Goal: Check status: Check status

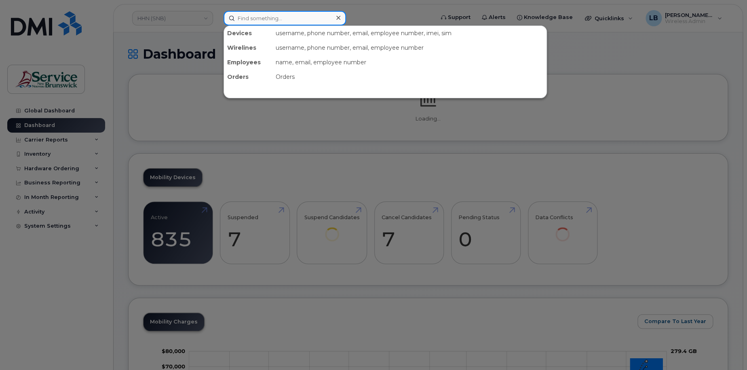
click at [282, 23] on input at bounding box center [285, 18] width 123 height 15
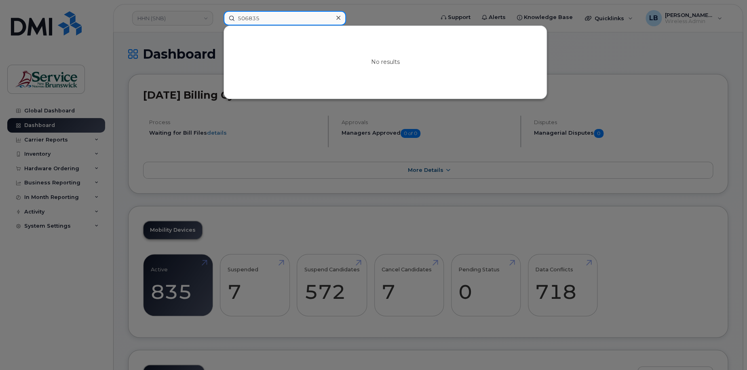
type input "506835"
click at [48, 178] on div at bounding box center [373, 185] width 747 height 370
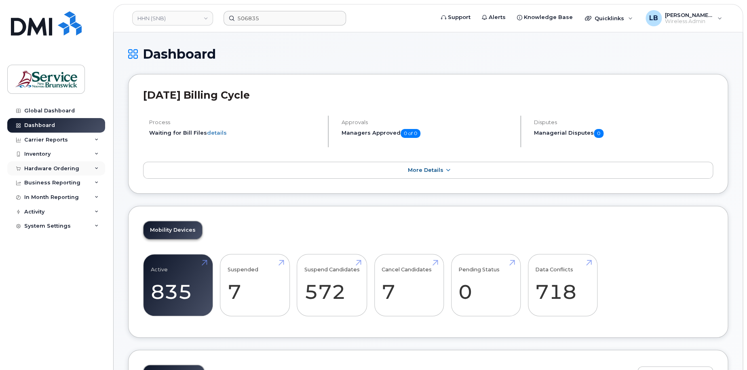
click at [40, 168] on div "Hardware Ordering" at bounding box center [51, 168] width 55 height 6
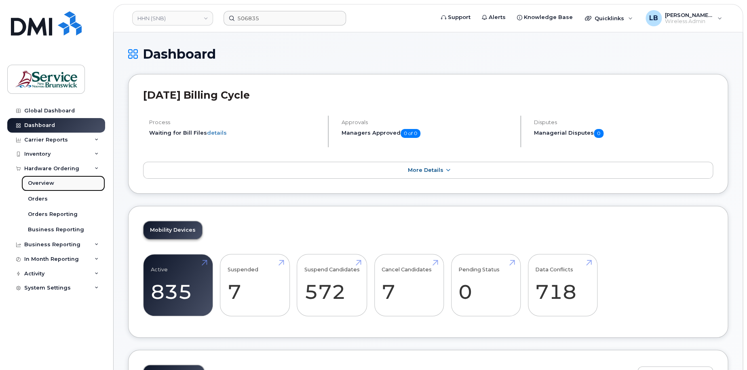
click at [42, 182] on div "Overview" at bounding box center [41, 183] width 26 height 7
click at [50, 182] on div "Overview" at bounding box center [41, 183] width 26 height 7
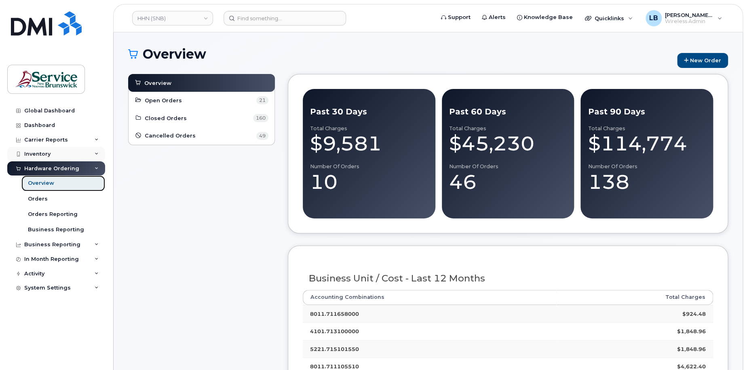
drag, startPoint x: 36, startPoint y: 184, endPoint x: 61, endPoint y: 156, distance: 37.2
click at [36, 184] on div "Overview" at bounding box center [41, 183] width 26 height 7
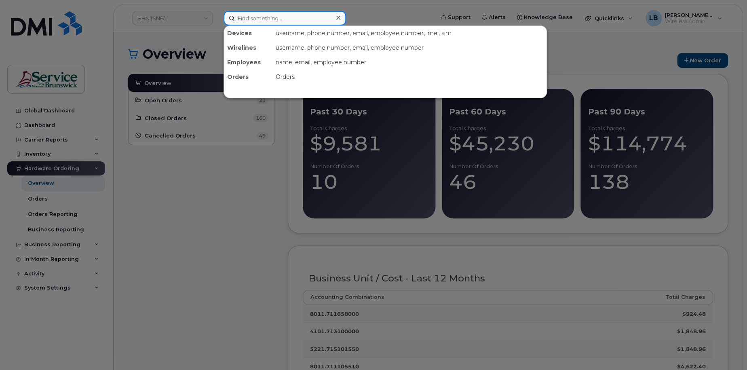
click at [302, 19] on input at bounding box center [285, 18] width 123 height 15
click at [301, 19] on input at bounding box center [285, 18] width 123 height 15
paste input "298330"
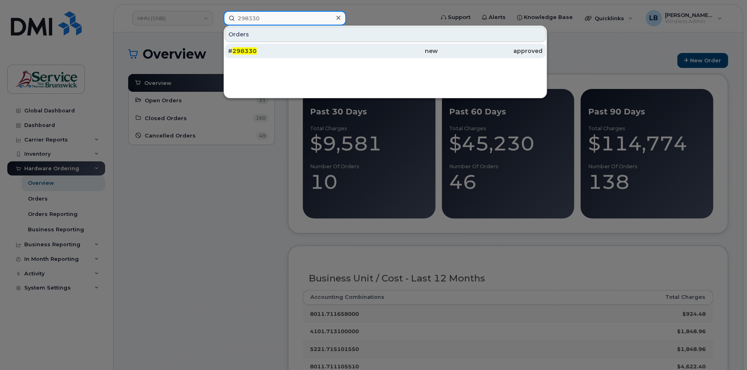
type input "298330"
click at [250, 49] on span "298330" at bounding box center [245, 50] width 24 height 7
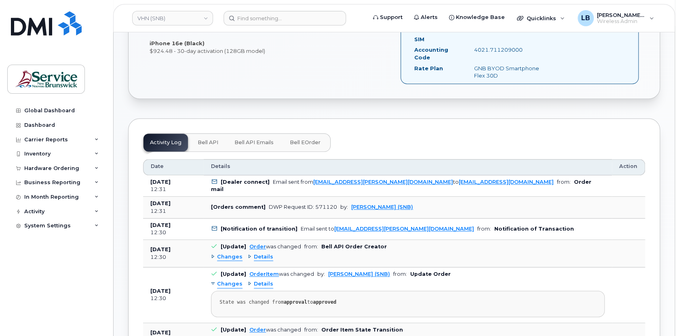
scroll to position [294, 0]
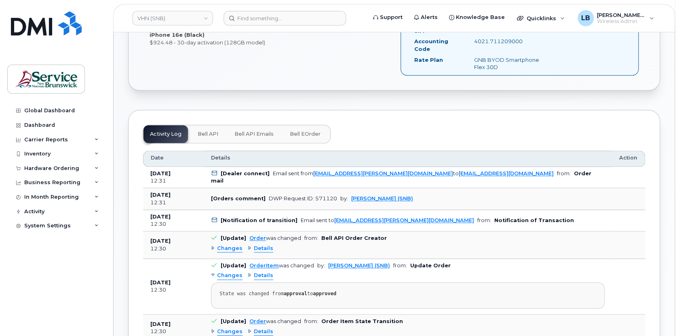
click at [301, 137] on button "Bell eOrder" at bounding box center [305, 134] width 44 height 18
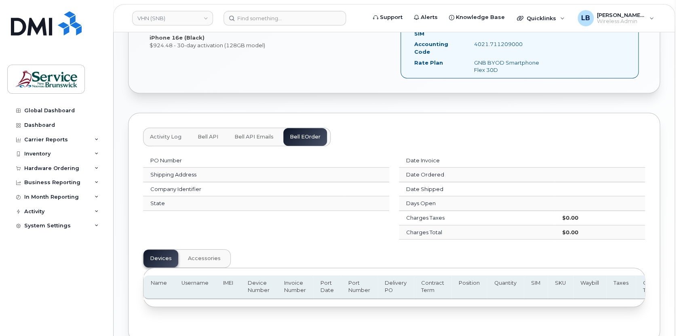
scroll to position [228, 0]
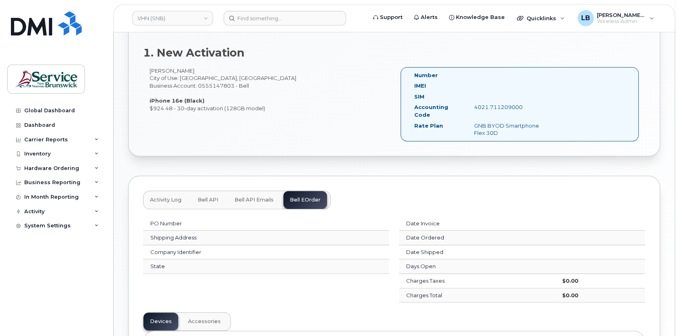
click at [254, 200] on span "Bell API Emails" at bounding box center [254, 200] width 39 height 6
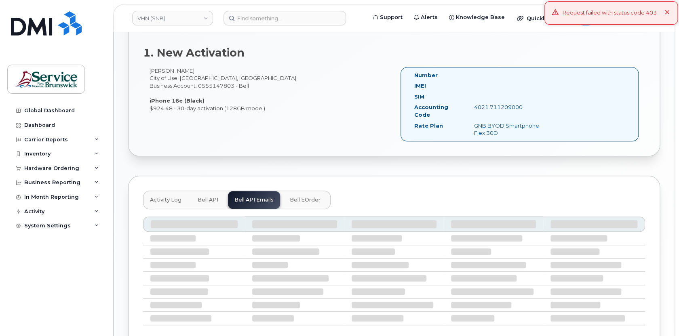
click at [211, 199] on span "Bell API" at bounding box center [208, 200] width 21 height 6
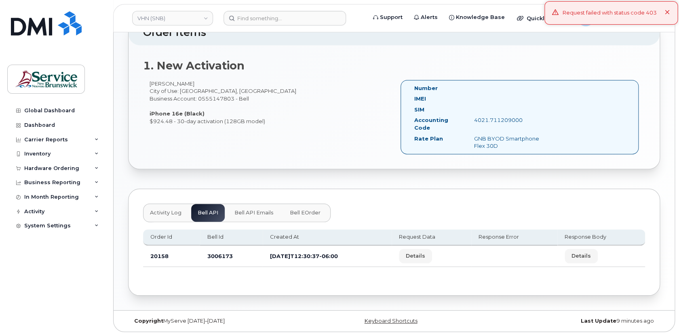
scroll to position [214, 0]
click at [171, 199] on div "Activity Log Bell API Bell API Emails Bell eOrder Order Id Bell Id Created At R…" at bounding box center [394, 243] width 532 height 107
click at [171, 211] on span "Activity Log" at bounding box center [166, 214] width 32 height 6
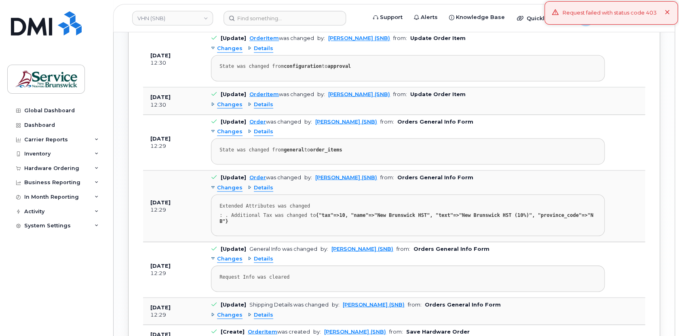
scroll to position [802, 0]
